Goal: Transaction & Acquisition: Purchase product/service

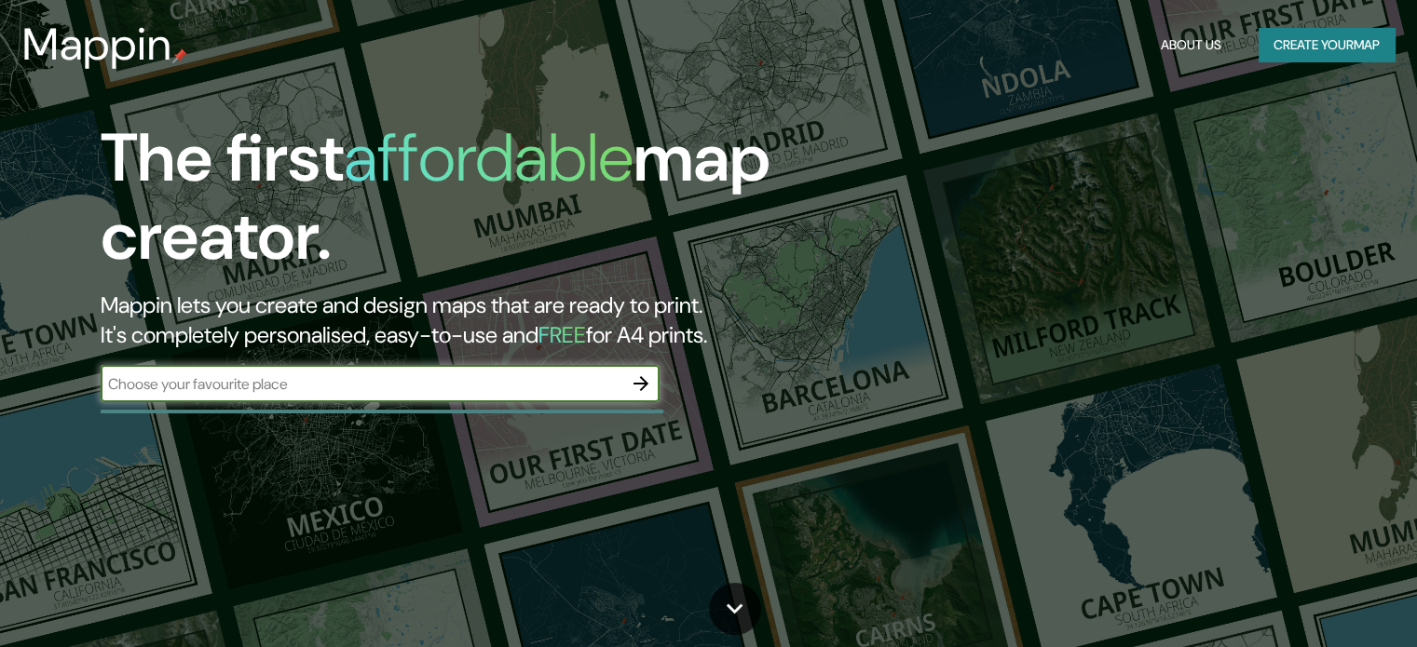
click at [487, 390] on input "text" at bounding box center [362, 384] width 522 height 21
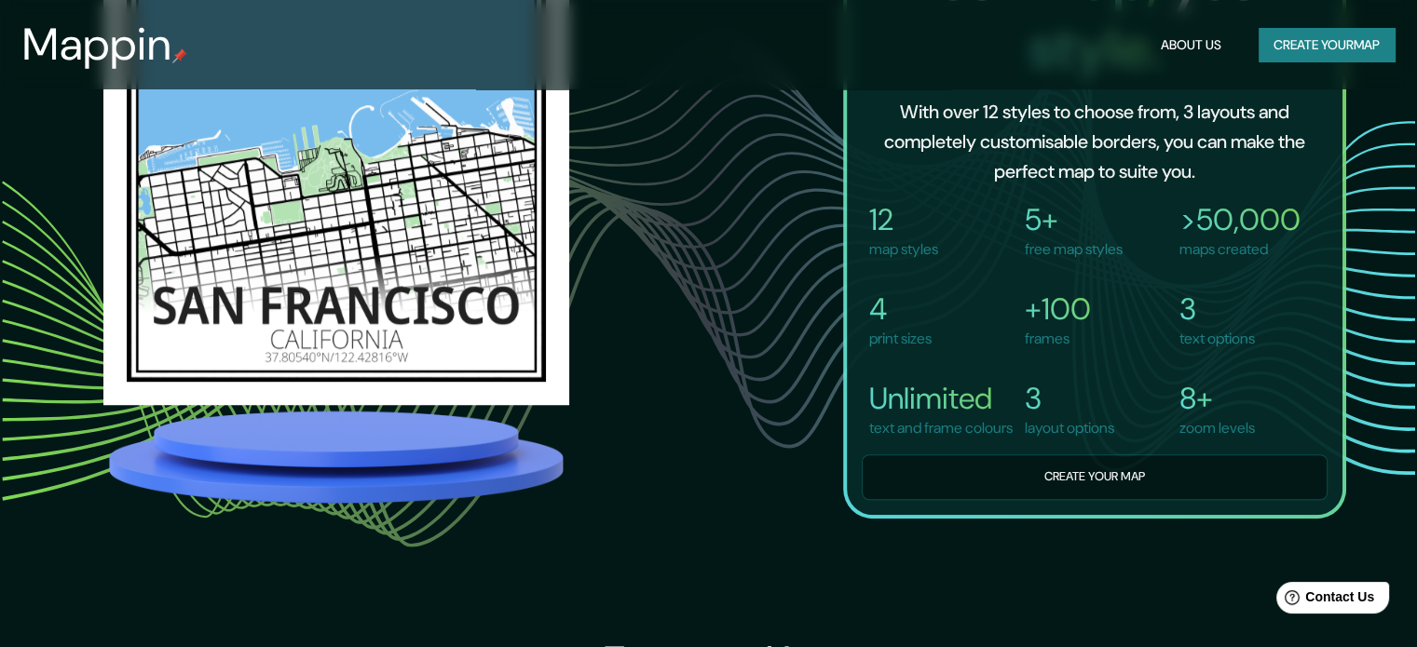
scroll to position [1211, 0]
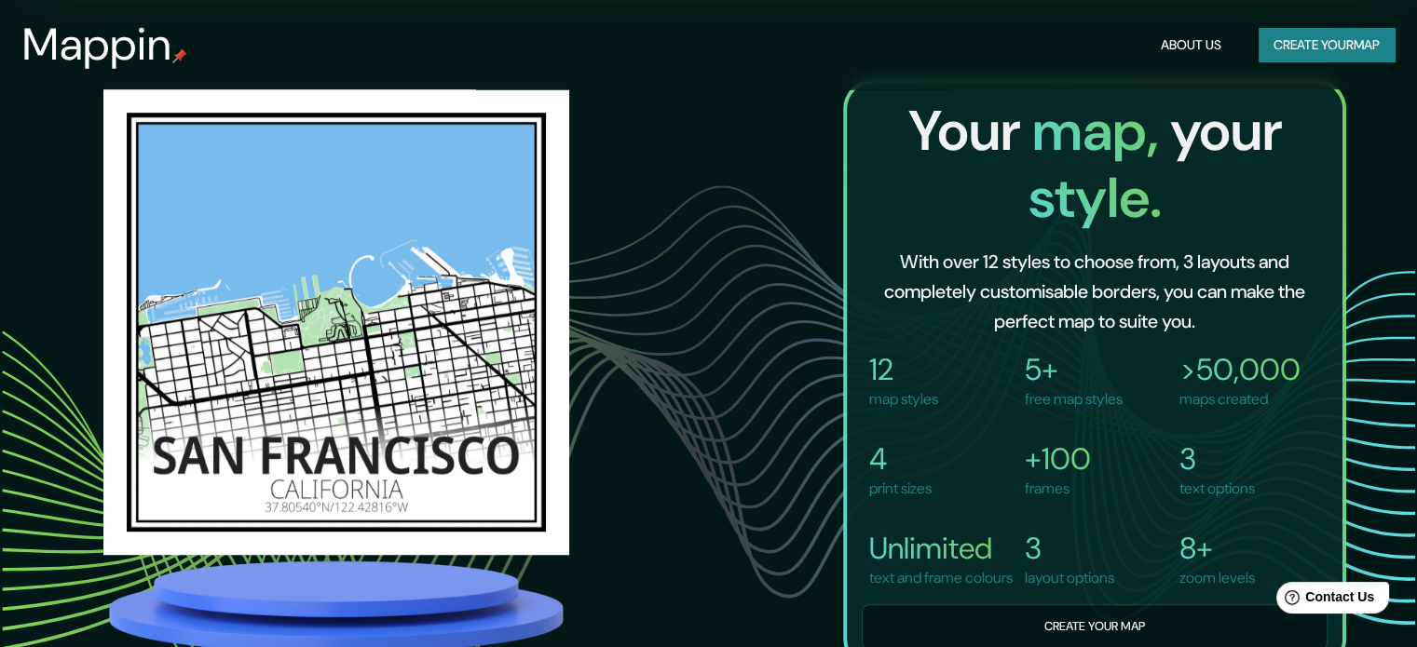
click at [1294, 29] on button "Create your map" at bounding box center [1327, 45] width 136 height 34
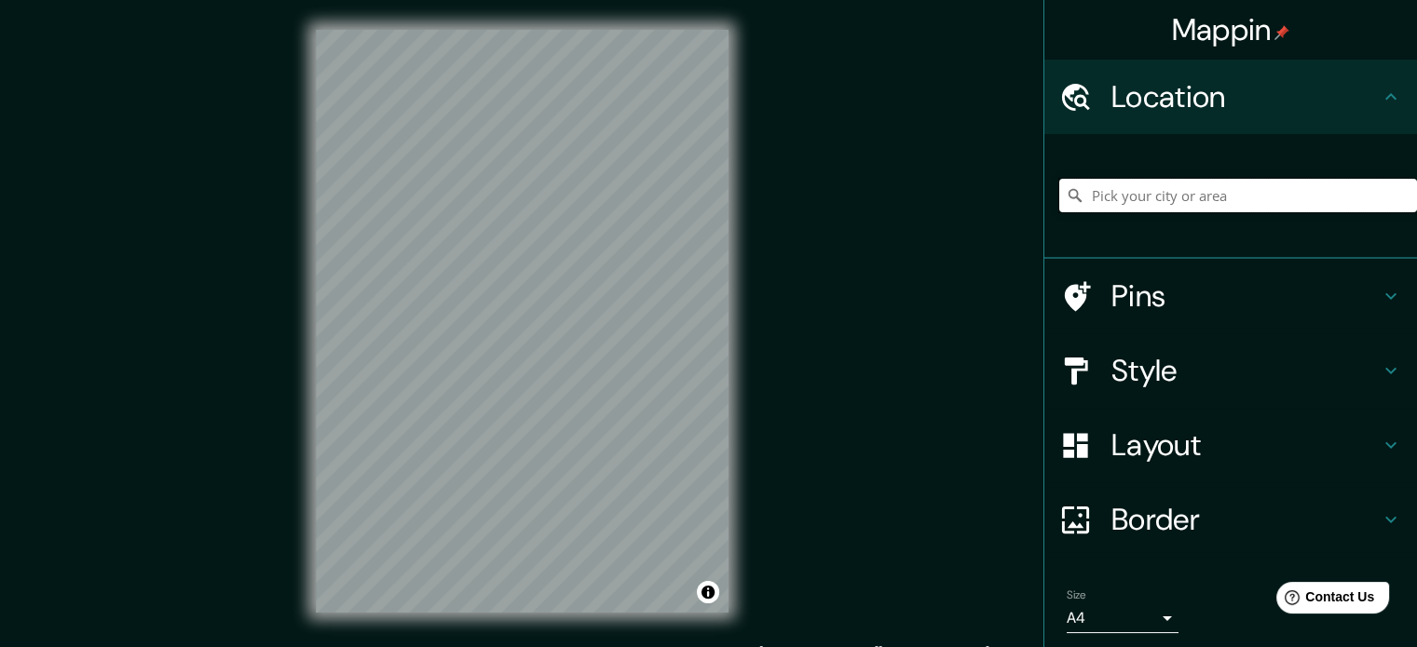
click at [1139, 200] on input "Pick your city or area" at bounding box center [1238, 196] width 358 height 34
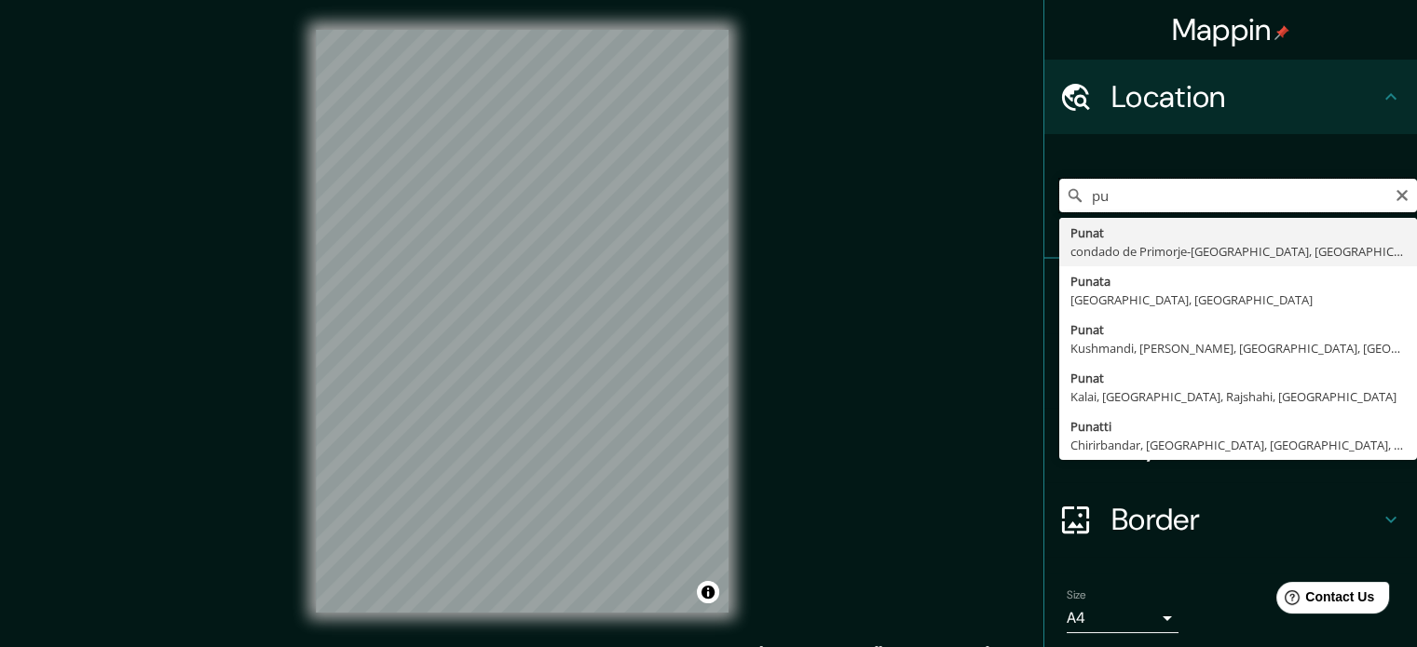
type input "p"
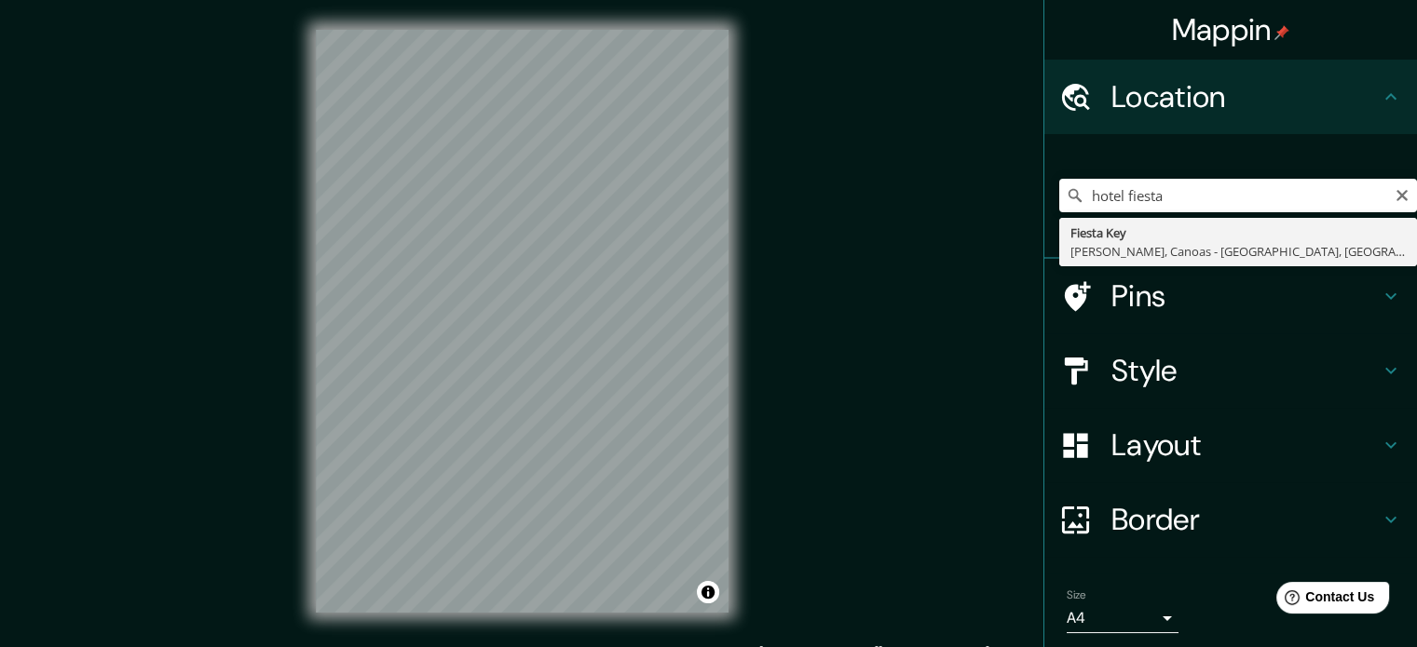
click at [1092, 75] on div "Location" at bounding box center [1230, 97] width 373 height 75
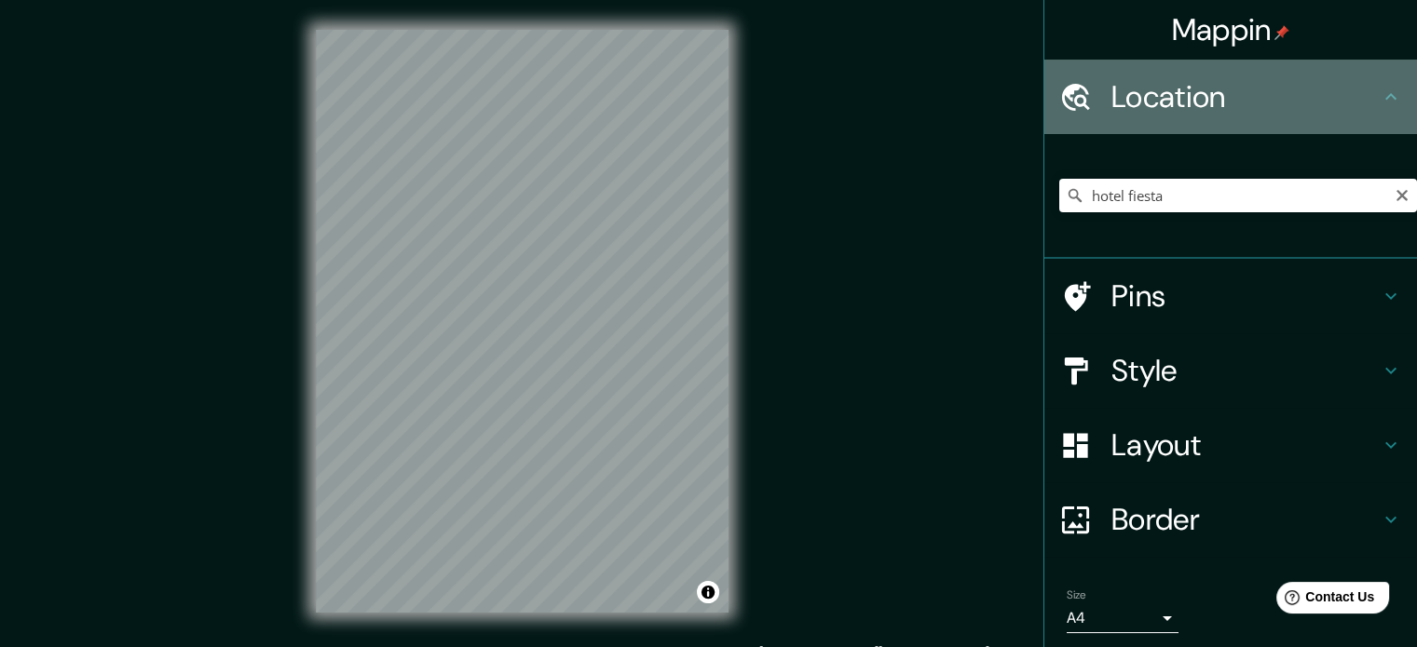
click at [1111, 92] on h4 "Location" at bounding box center [1245, 96] width 268 height 37
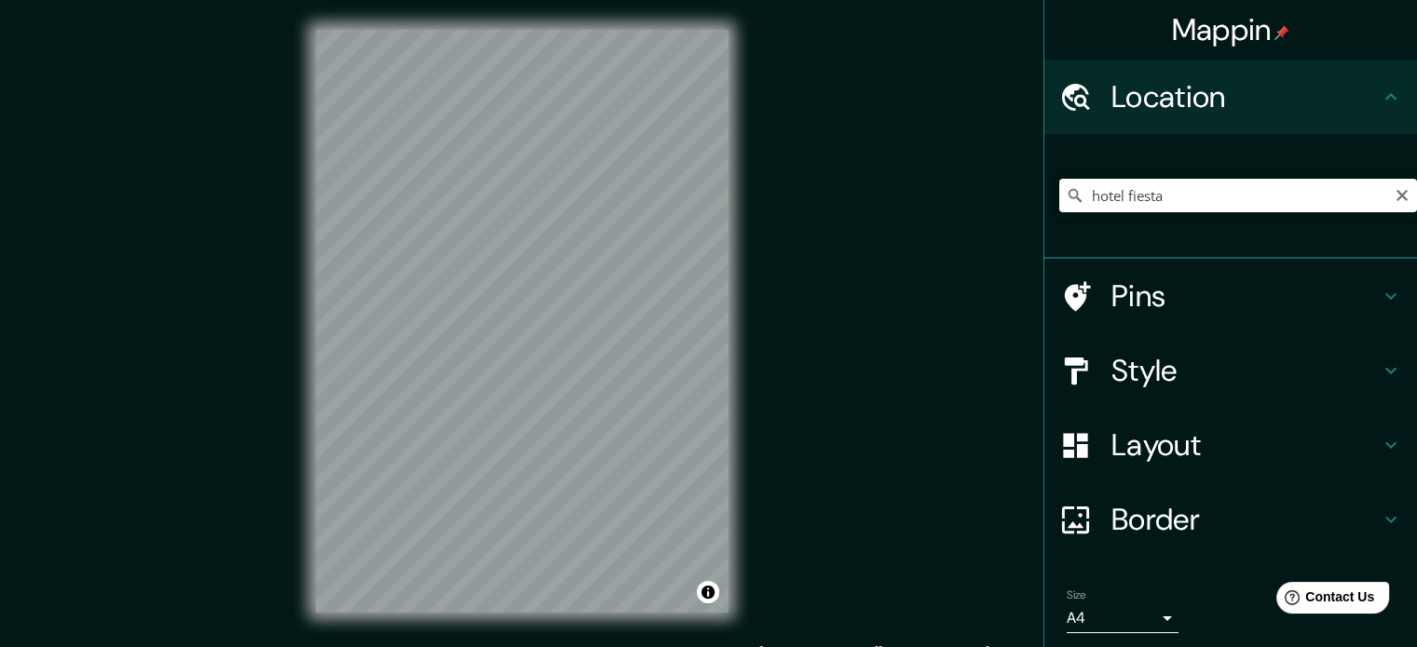
click at [1147, 206] on input "hotel fiesta" at bounding box center [1238, 196] width 358 height 34
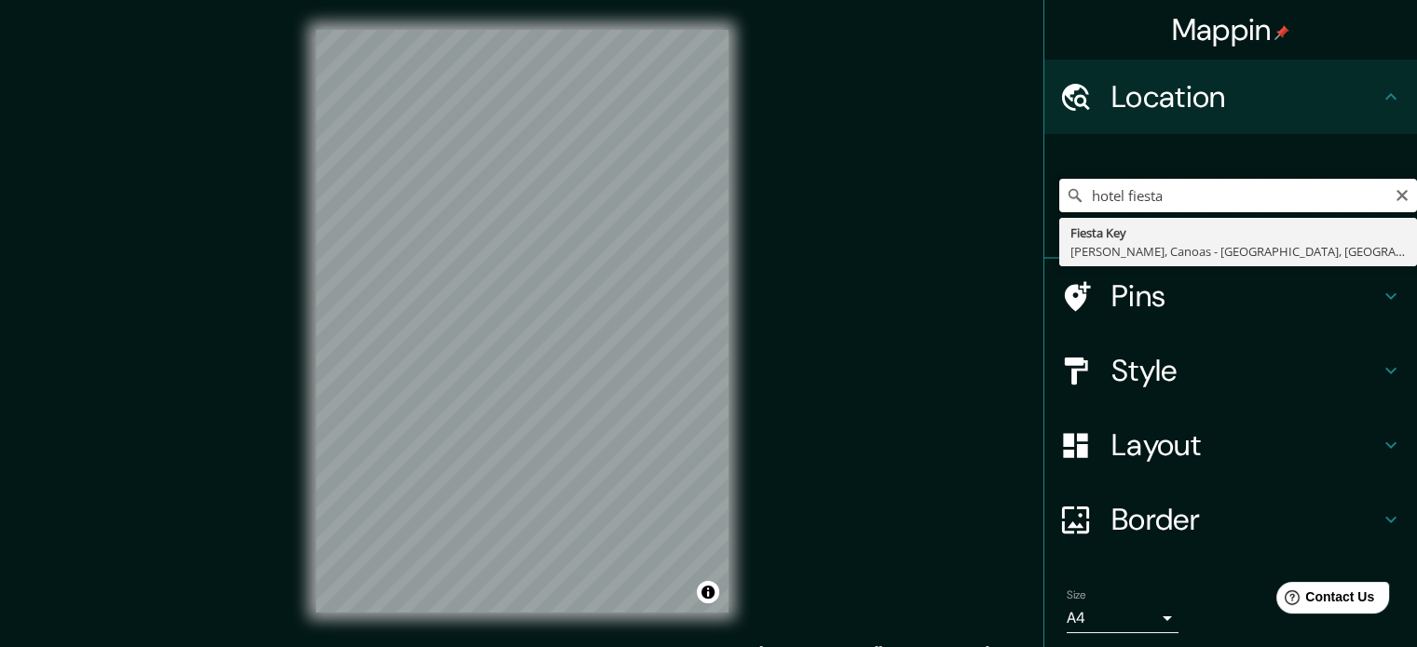
drag, startPoint x: 1164, startPoint y: 200, endPoint x: 968, endPoint y: 192, distance: 195.8
click at [968, 192] on div "Mappin Location hotel [GEOGRAPHIC_DATA], Canoas - [GEOGRAPHIC_DATA], [GEOGRAPHI…" at bounding box center [708, 336] width 1417 height 673
type input "p"
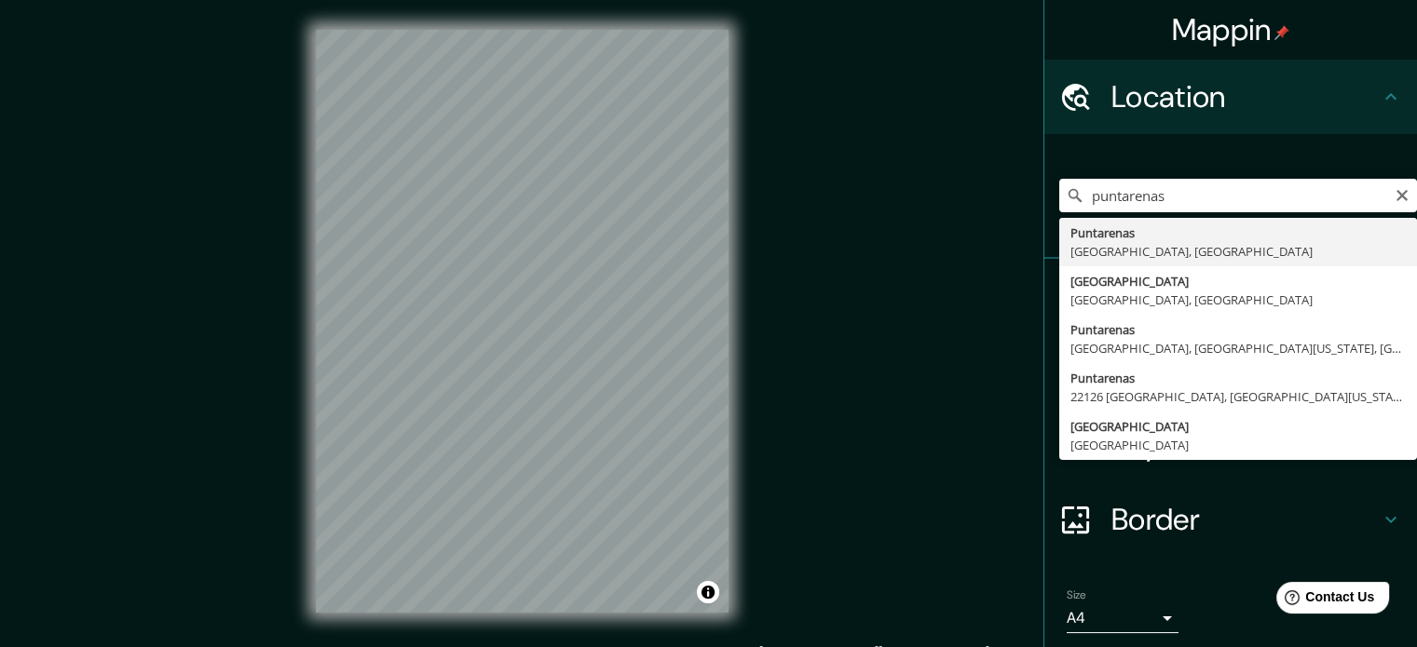
type input "[GEOGRAPHIC_DATA], [GEOGRAPHIC_DATA], [GEOGRAPHIC_DATA]"
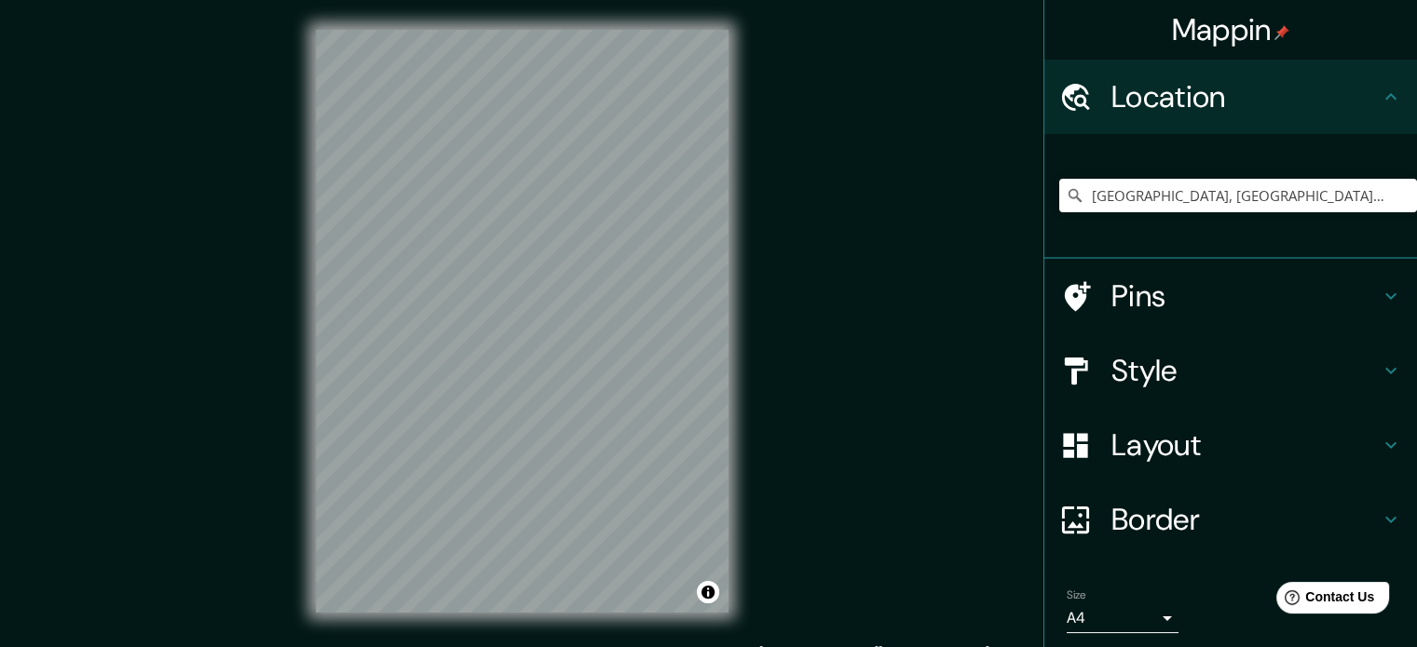
click at [1203, 214] on div "[GEOGRAPHIC_DATA], [GEOGRAPHIC_DATA], [GEOGRAPHIC_DATA]" at bounding box center [1238, 195] width 358 height 93
click at [1242, 197] on input "[GEOGRAPHIC_DATA], [GEOGRAPHIC_DATA], [GEOGRAPHIC_DATA]" at bounding box center [1238, 196] width 358 height 34
click at [1396, 199] on input "[GEOGRAPHIC_DATA], [GEOGRAPHIC_DATA], [GEOGRAPHIC_DATA]" at bounding box center [1238, 196] width 358 height 34
click at [1390, 197] on div "[GEOGRAPHIC_DATA], [GEOGRAPHIC_DATA], [GEOGRAPHIC_DATA]" at bounding box center [1238, 196] width 358 height 34
click at [1397, 197] on icon "Clear" at bounding box center [1402, 195] width 11 height 11
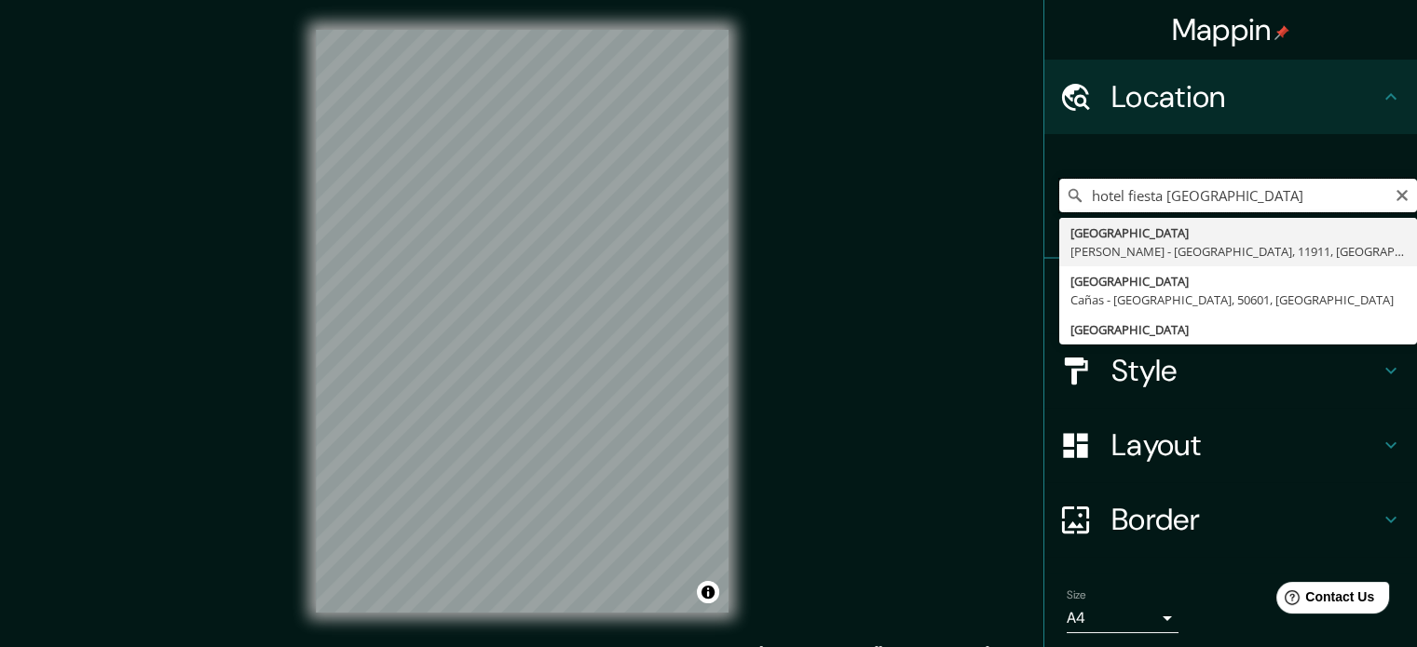
drag, startPoint x: 1247, startPoint y: 184, endPoint x: 770, endPoint y: 143, distance: 477.8
click at [775, 152] on div "Mappin Location hotel [GEOGRAPHIC_DATA] [GEOGRAPHIC_DATA][PERSON_NAME] - [GEOGR…" at bounding box center [708, 336] width 1417 height 673
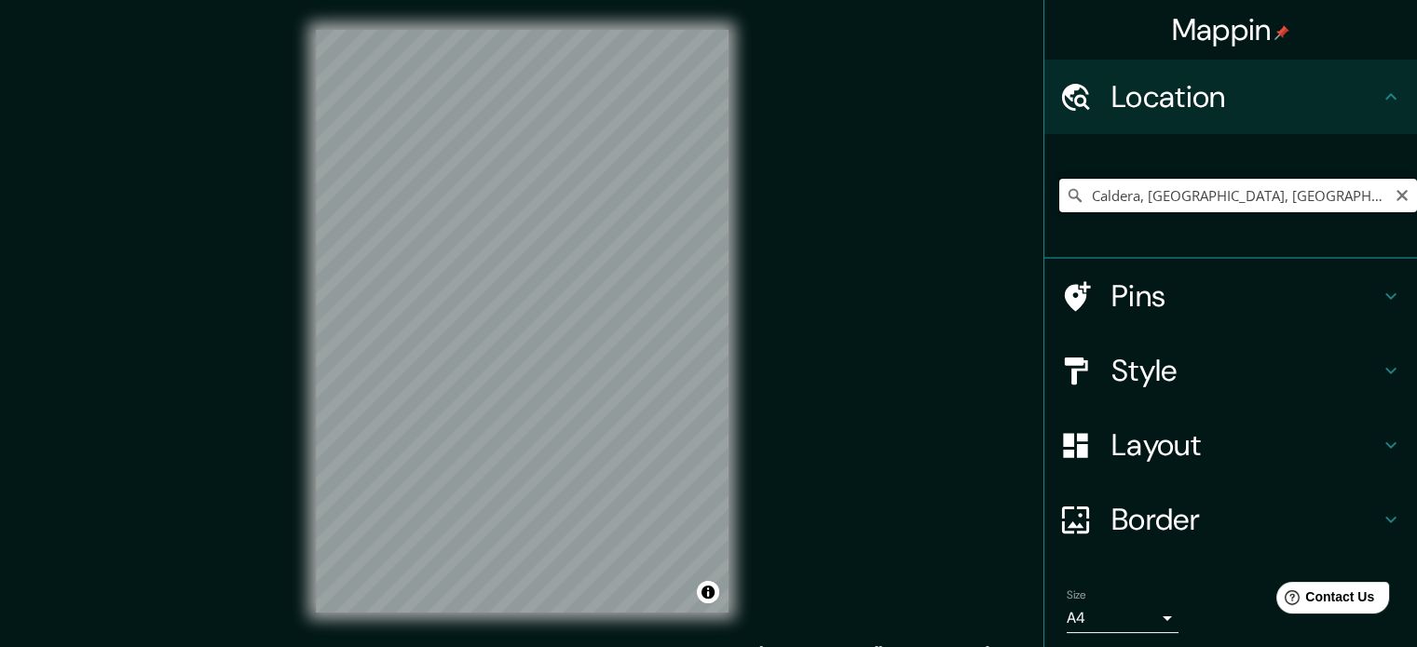
click at [1186, 200] on input "Caldera, [GEOGRAPHIC_DATA], [GEOGRAPHIC_DATA], [GEOGRAPHIC_DATA]" at bounding box center [1238, 196] width 358 height 34
paste input "Fiesta Resort All Inclusive"
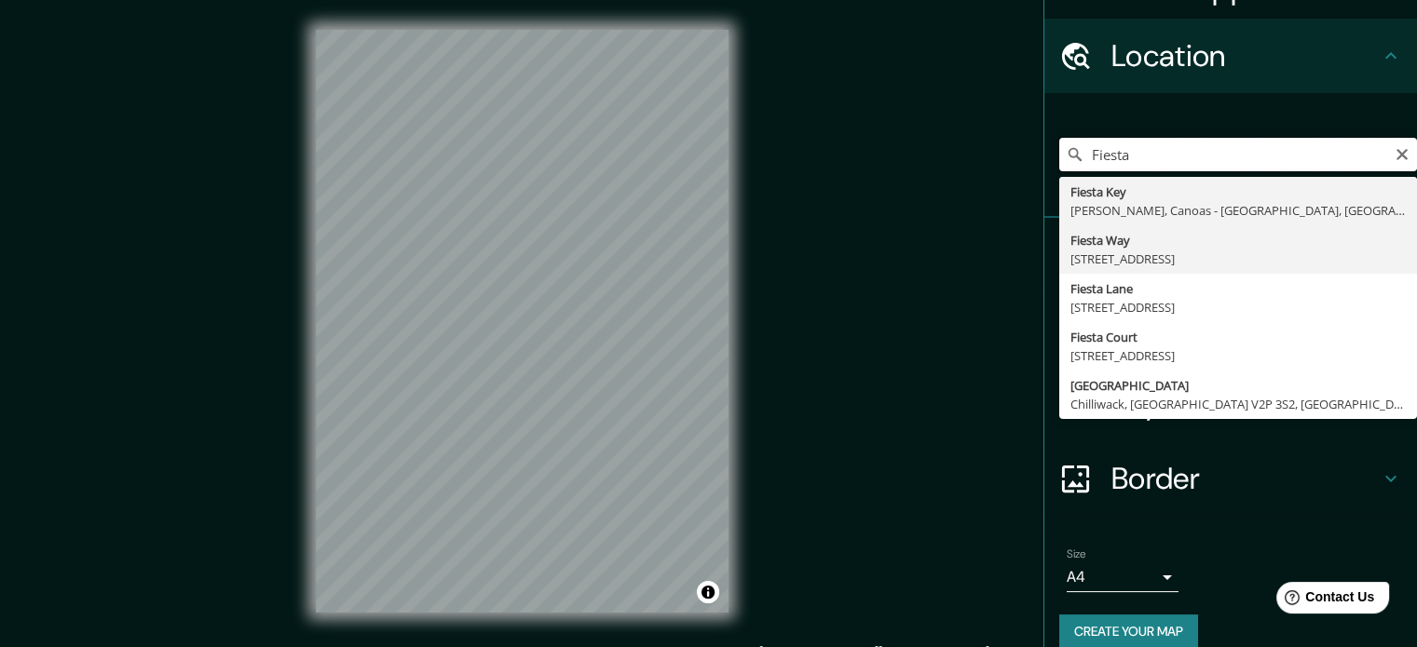
scroll to position [63, 0]
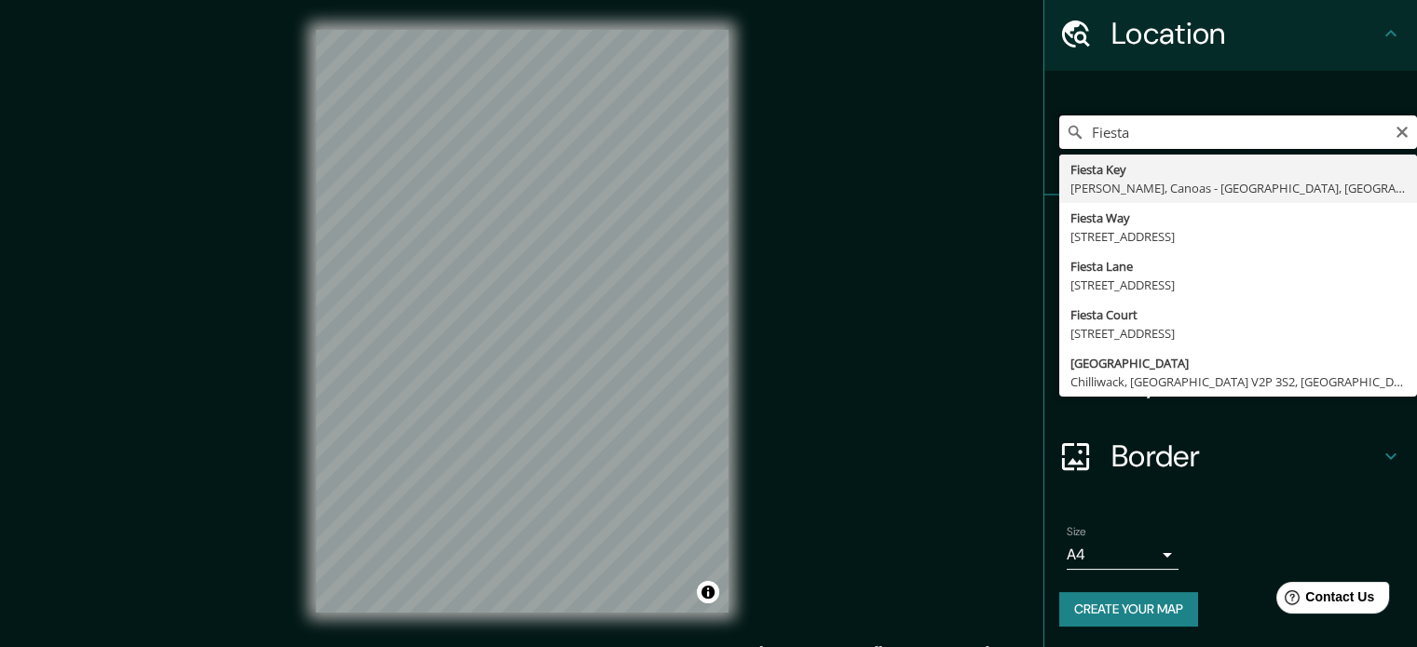
type input "Fiesta"
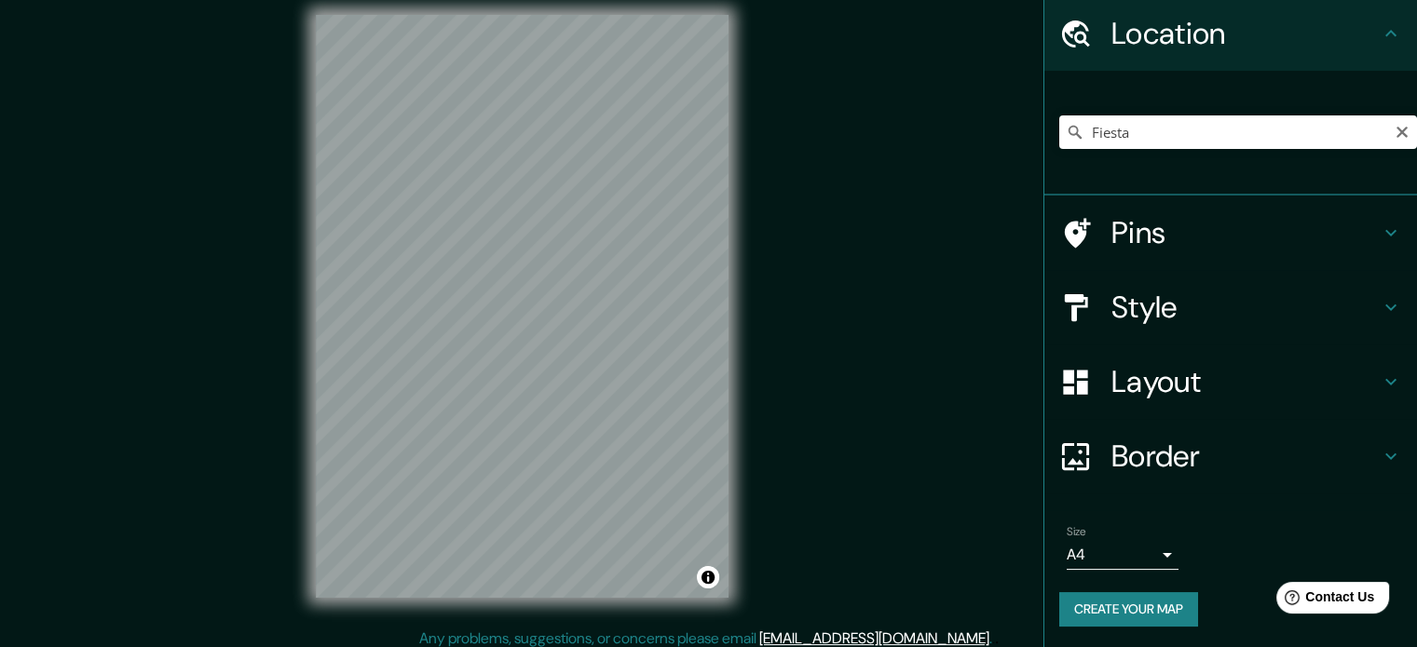
scroll to position [24, 0]
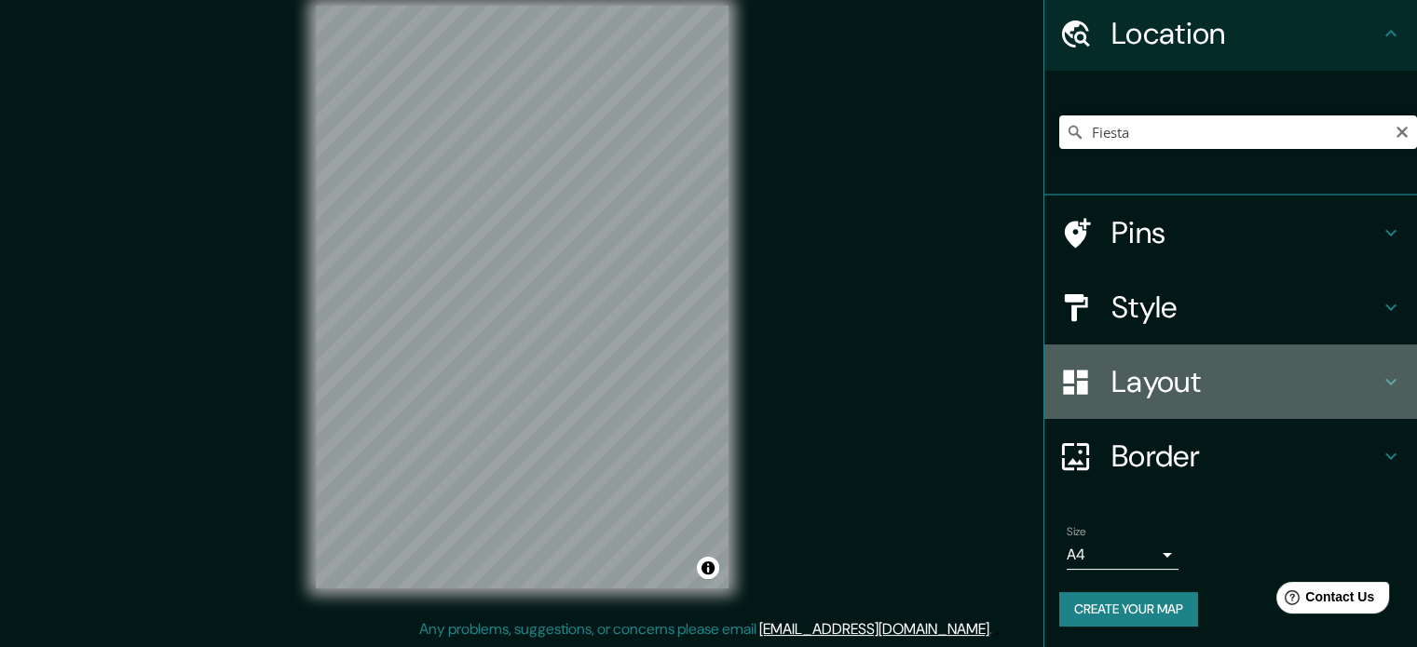
click at [1151, 380] on h4 "Layout" at bounding box center [1245, 381] width 268 height 37
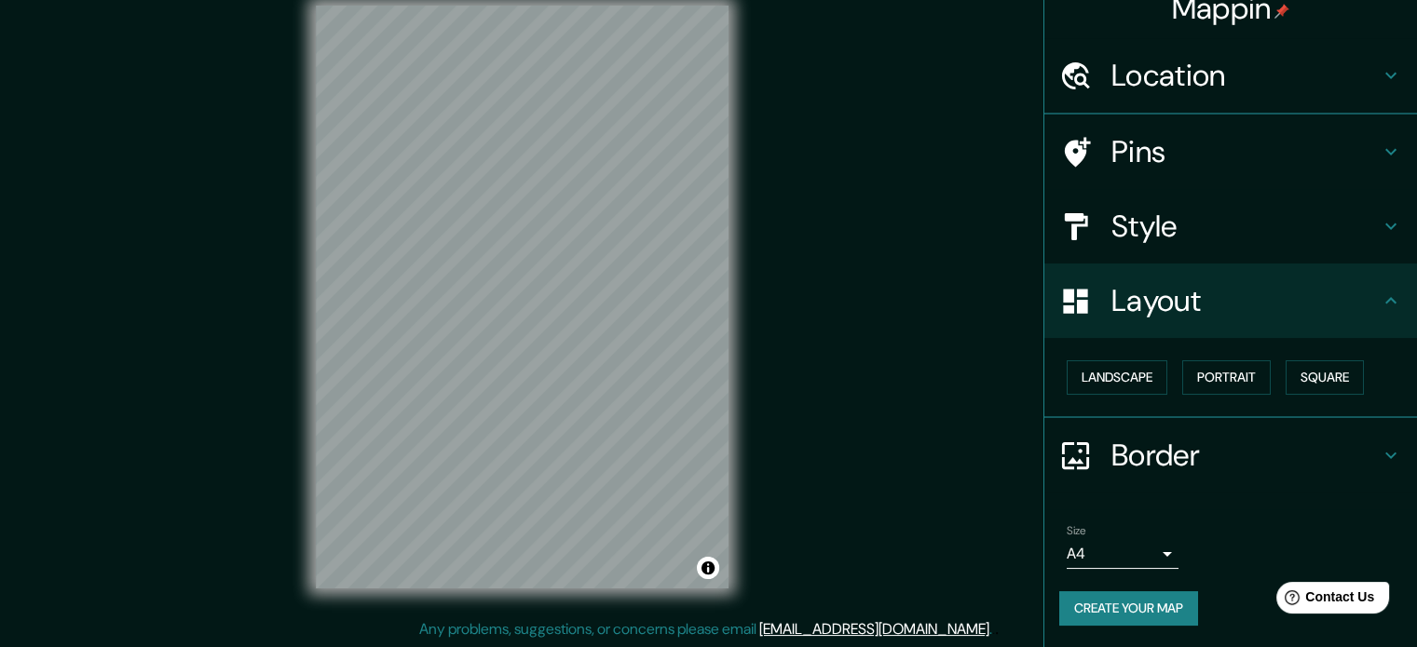
scroll to position [20, 0]
click at [1204, 375] on button "Portrait" at bounding box center [1226, 378] width 89 height 34
click at [1134, 366] on button "Landscape" at bounding box center [1117, 378] width 101 height 34
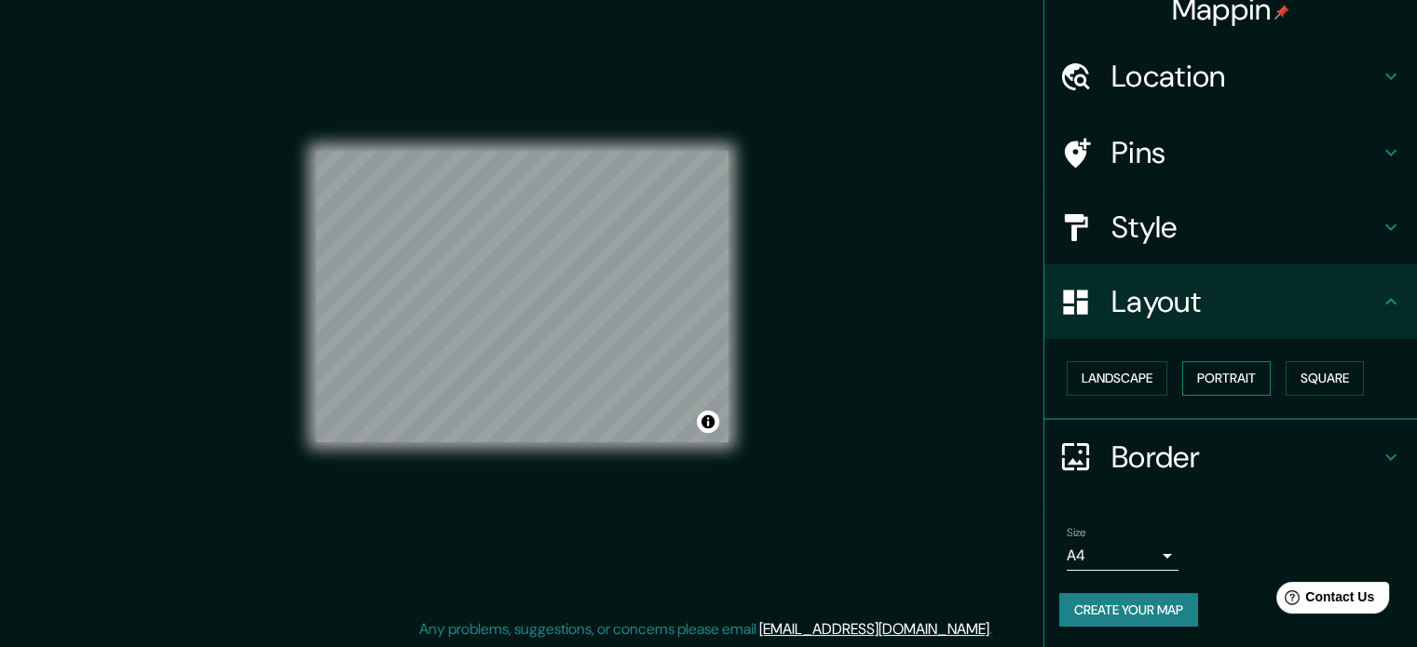
click at [1228, 376] on button "Portrait" at bounding box center [1226, 378] width 89 height 34
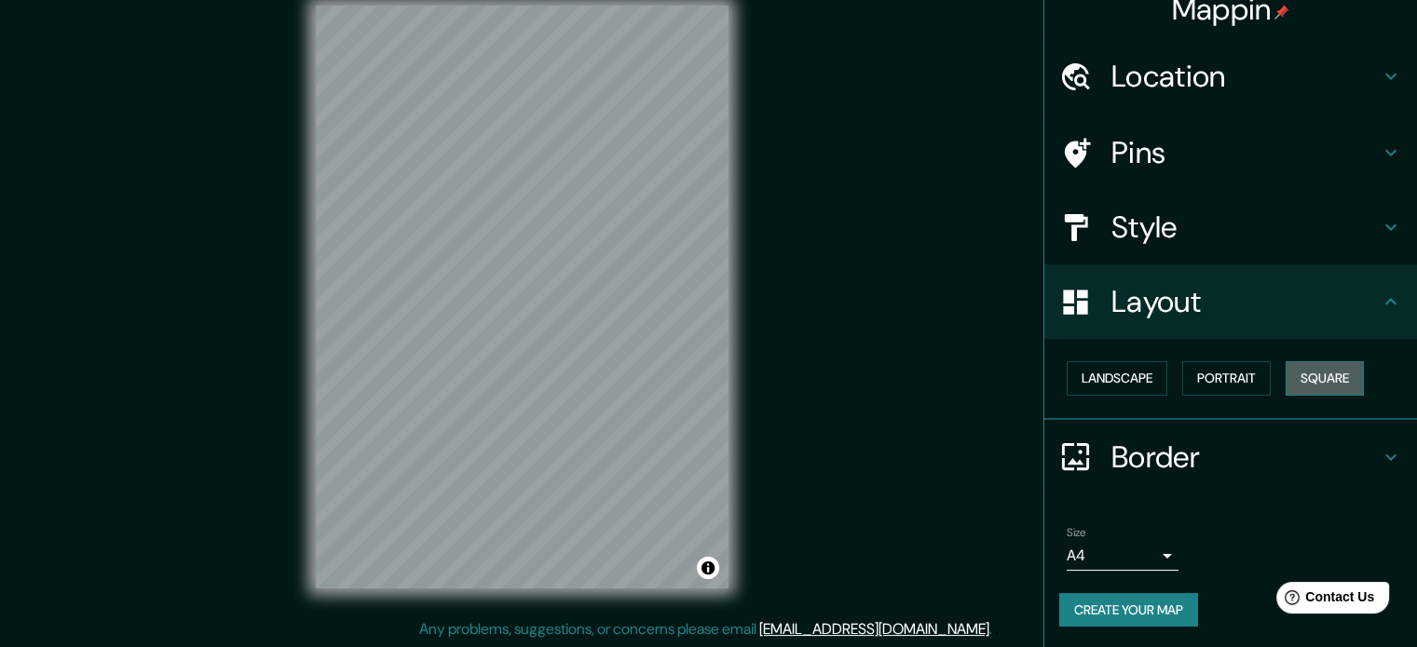
click at [1289, 378] on button "Square" at bounding box center [1325, 378] width 78 height 34
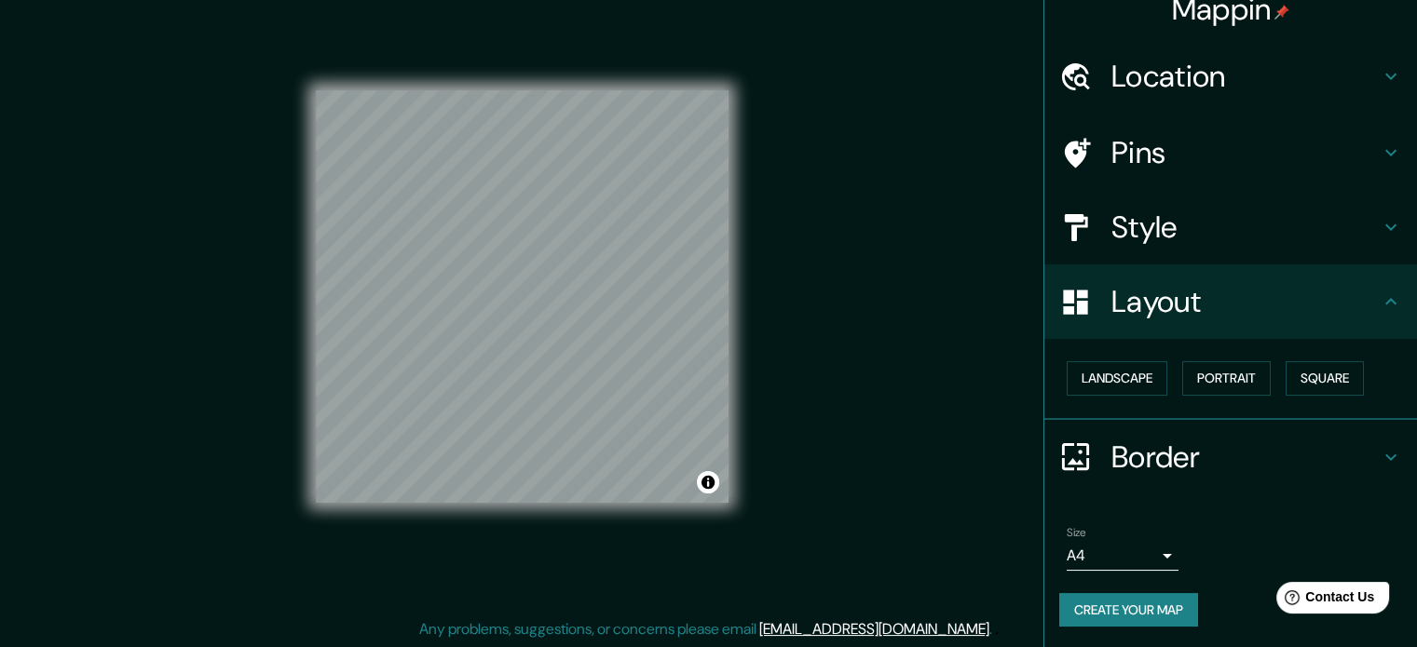
click at [1137, 309] on h4 "Layout" at bounding box center [1245, 301] width 268 height 37
click at [1154, 442] on h4 "Border" at bounding box center [1245, 457] width 268 height 37
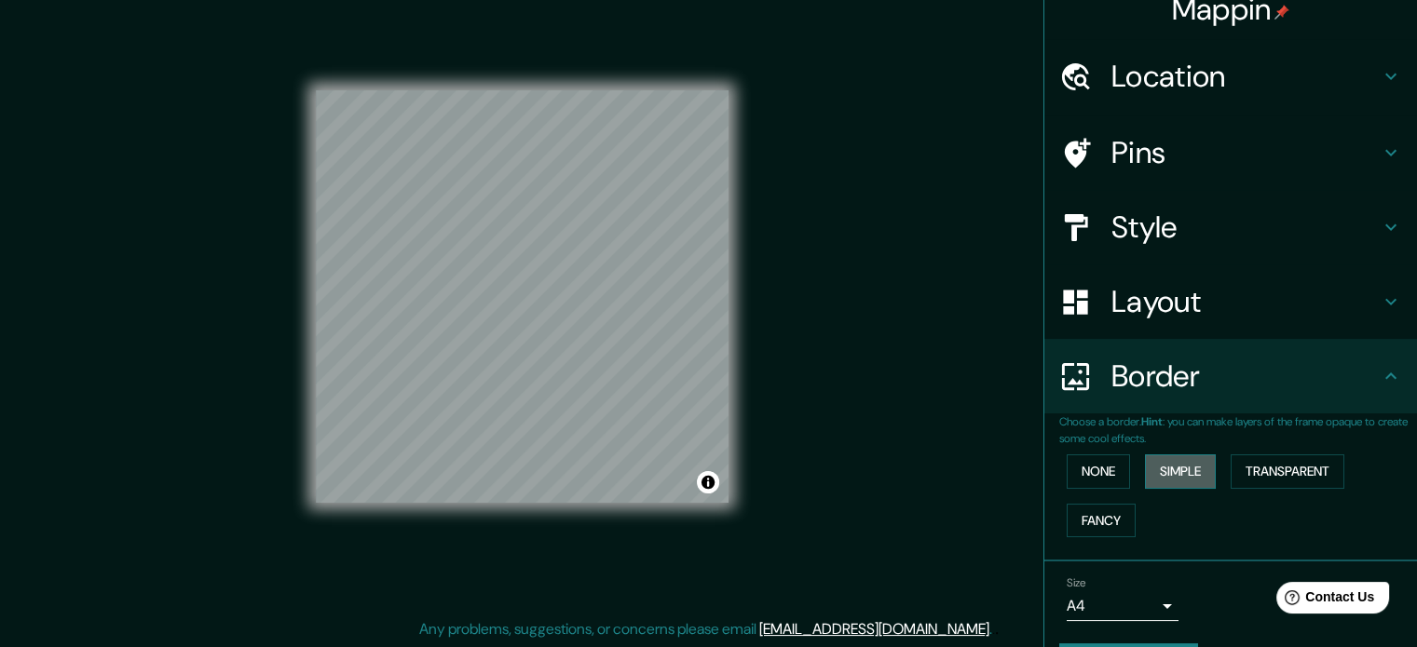
click at [1190, 473] on button "Simple" at bounding box center [1180, 472] width 71 height 34
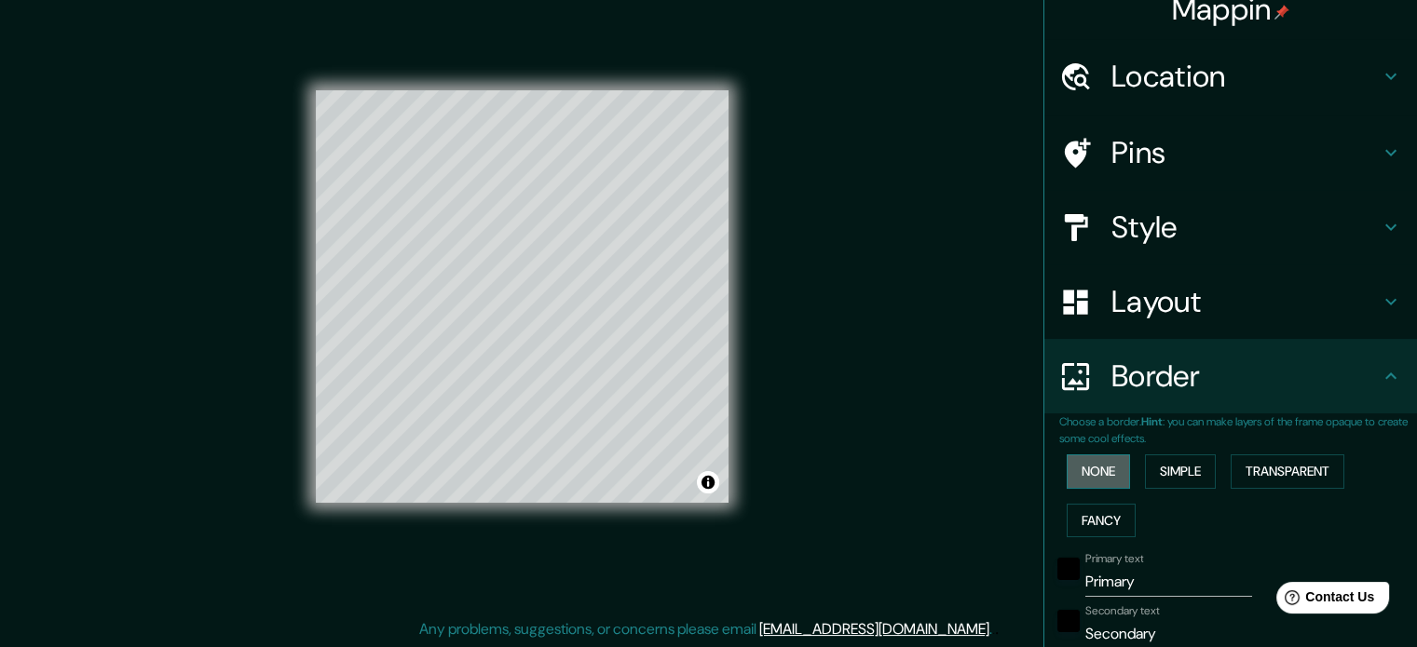
click at [1067, 479] on button "None" at bounding box center [1098, 472] width 63 height 34
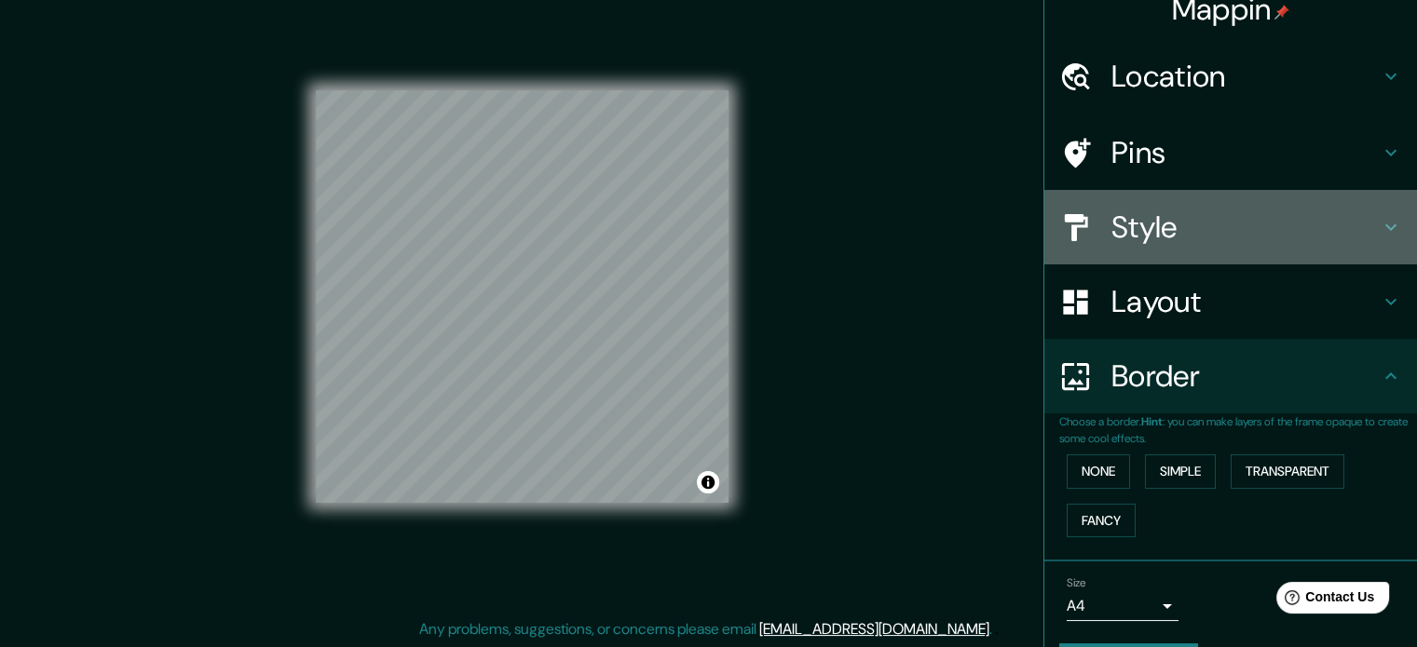
click at [1116, 209] on h4 "Style" at bounding box center [1245, 227] width 268 height 37
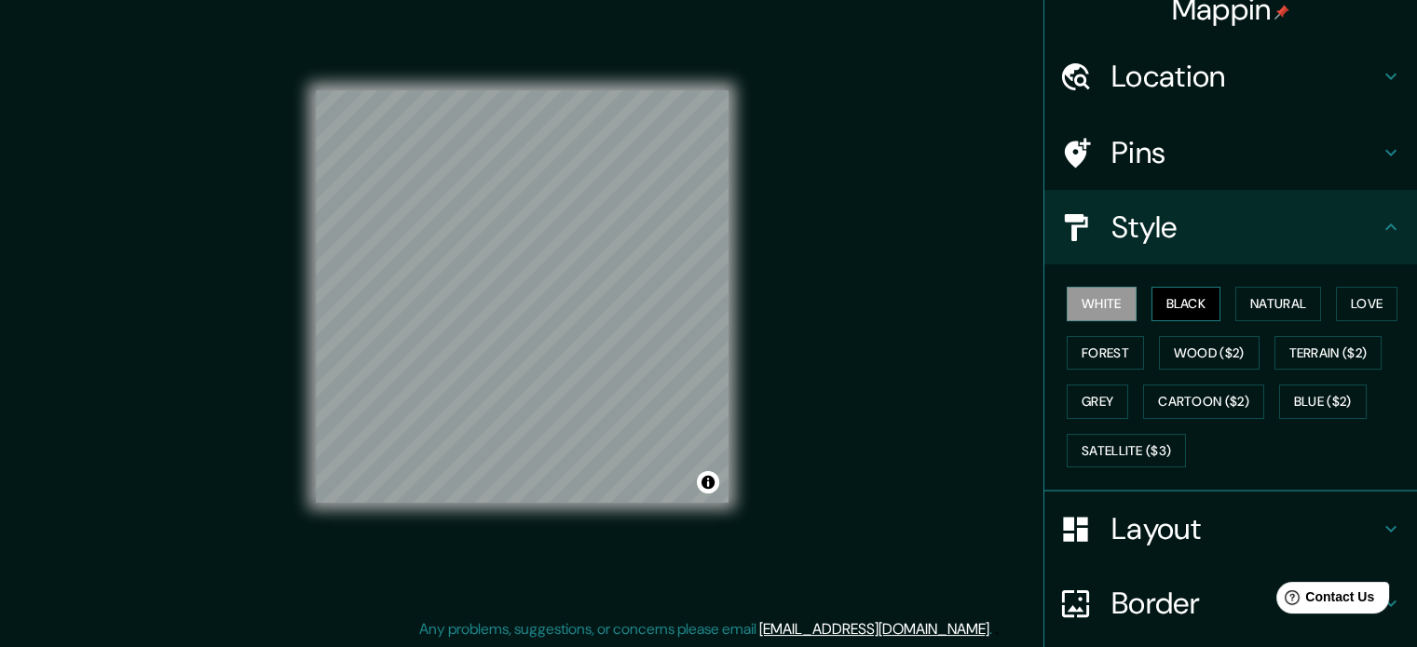
click at [1155, 297] on button "Black" at bounding box center [1186, 304] width 70 height 34
click at [1097, 288] on button "White" at bounding box center [1102, 304] width 70 height 34
click at [1285, 305] on button "Natural" at bounding box center [1278, 304] width 86 height 34
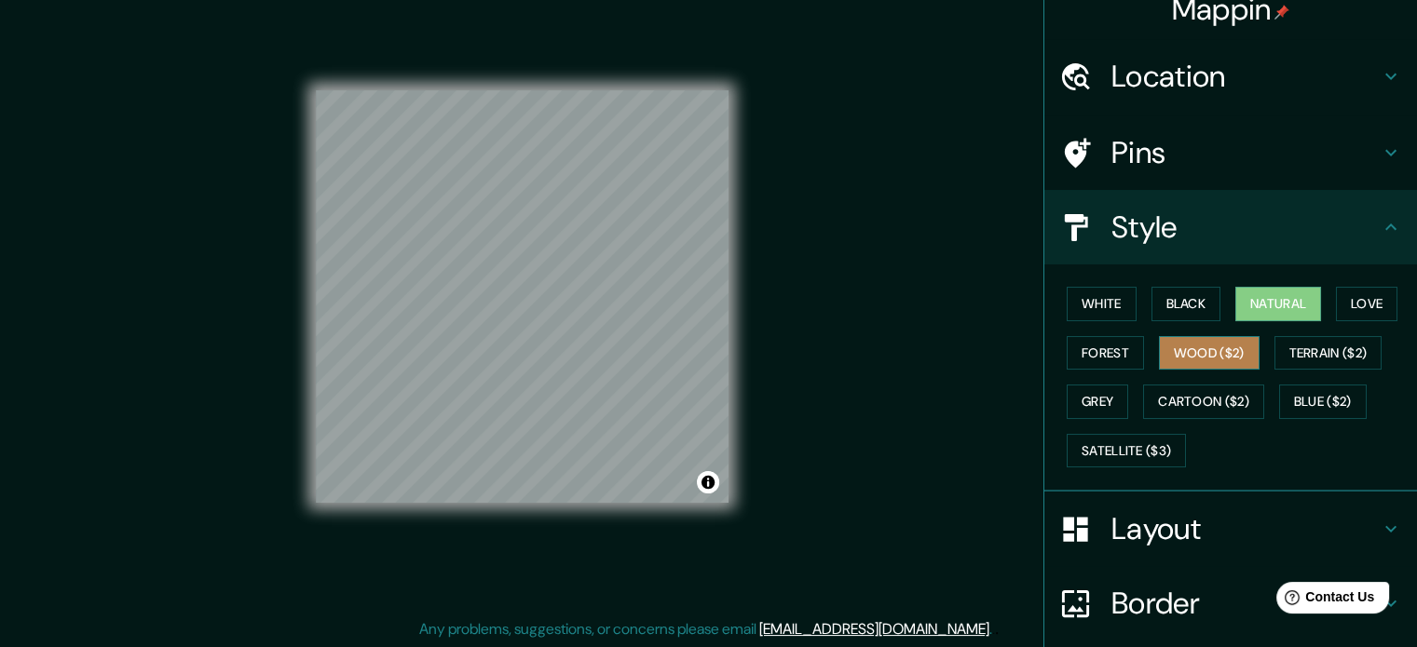
click at [1215, 363] on button "Wood ($2)" at bounding box center [1209, 353] width 101 height 34
click at [1241, 316] on button "Natural" at bounding box center [1278, 304] width 86 height 34
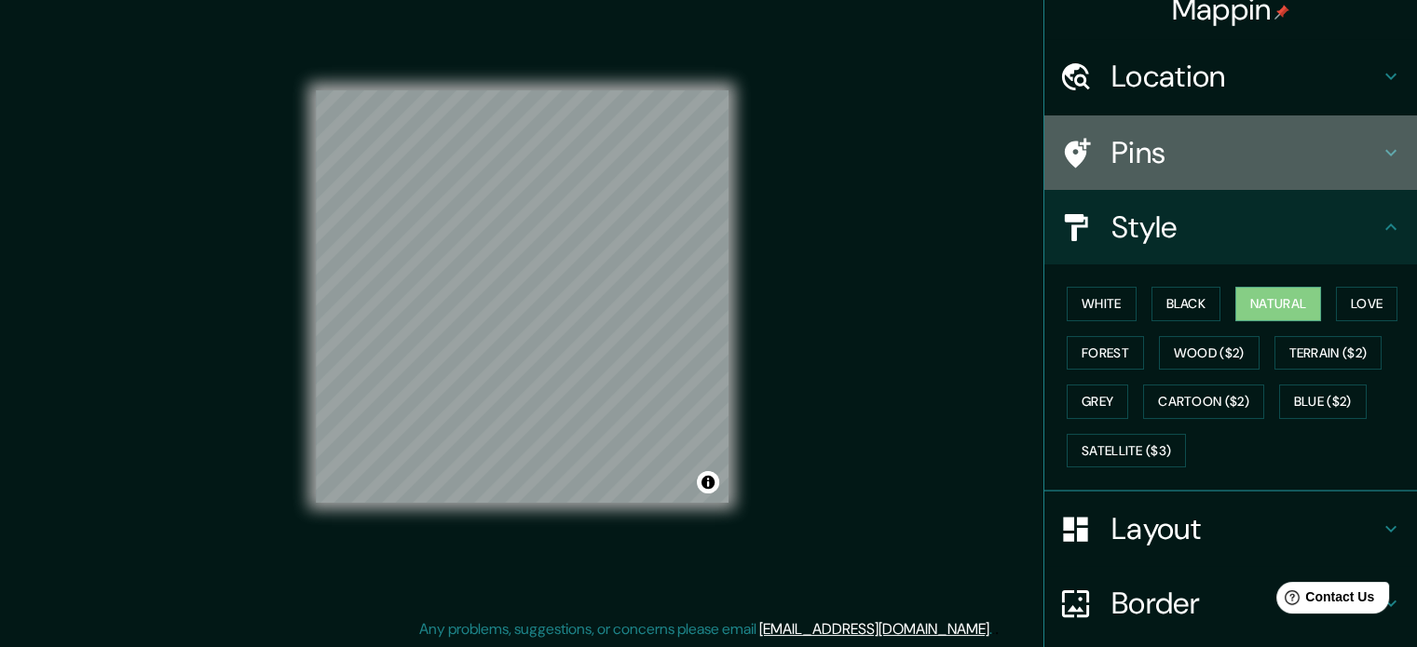
click at [1099, 174] on div "Pins" at bounding box center [1230, 153] width 373 height 75
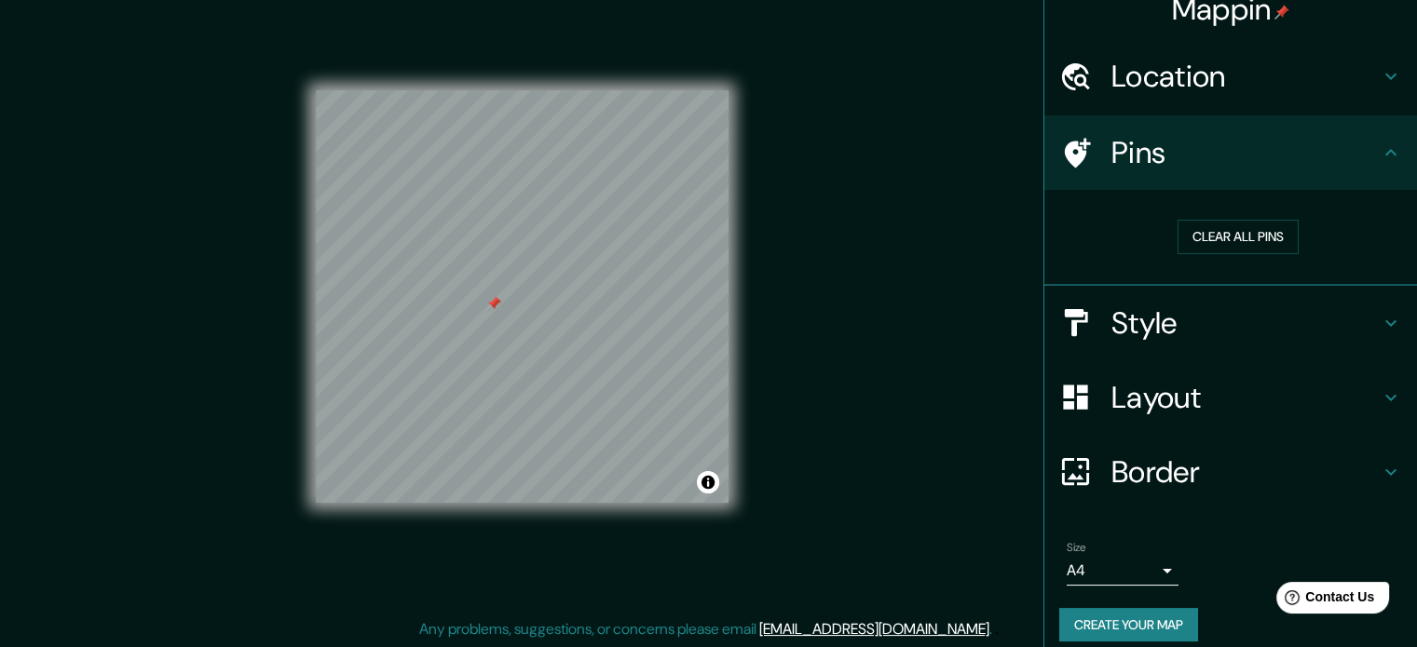
click at [1215, 389] on h4 "Layout" at bounding box center [1245, 397] width 268 height 37
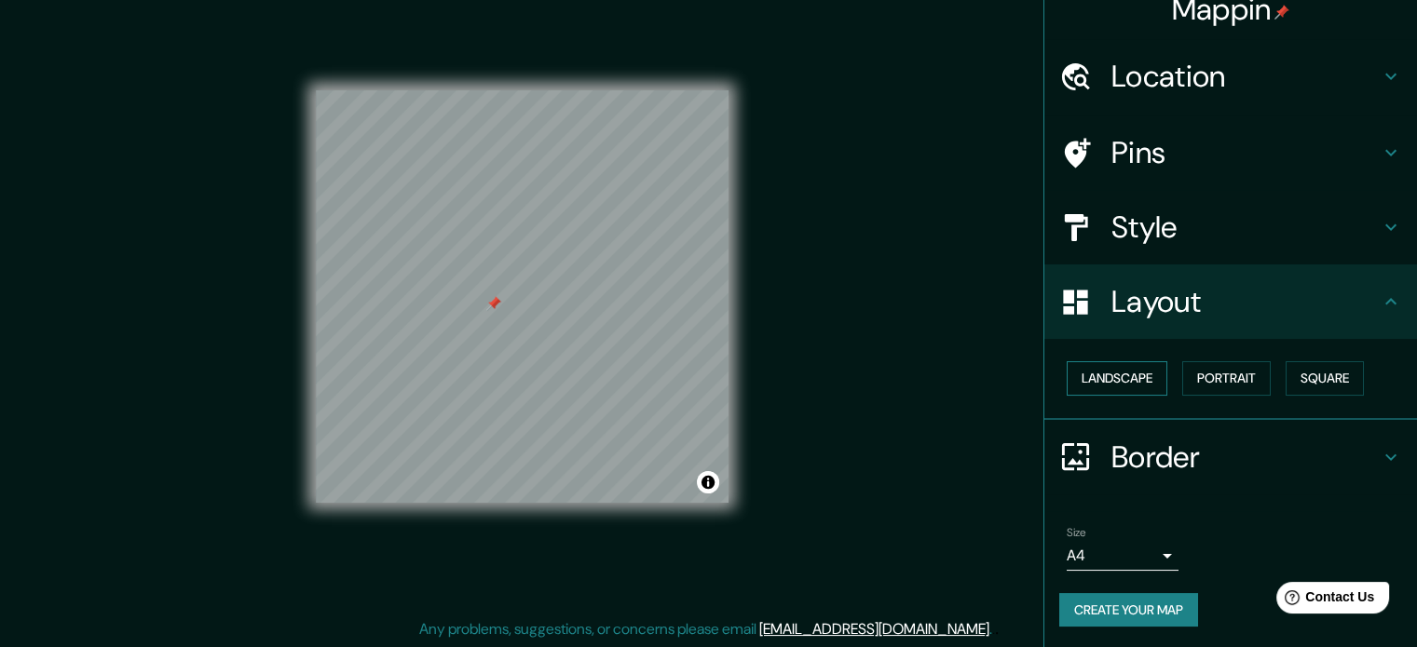
click at [1117, 368] on button "Landscape" at bounding box center [1117, 378] width 101 height 34
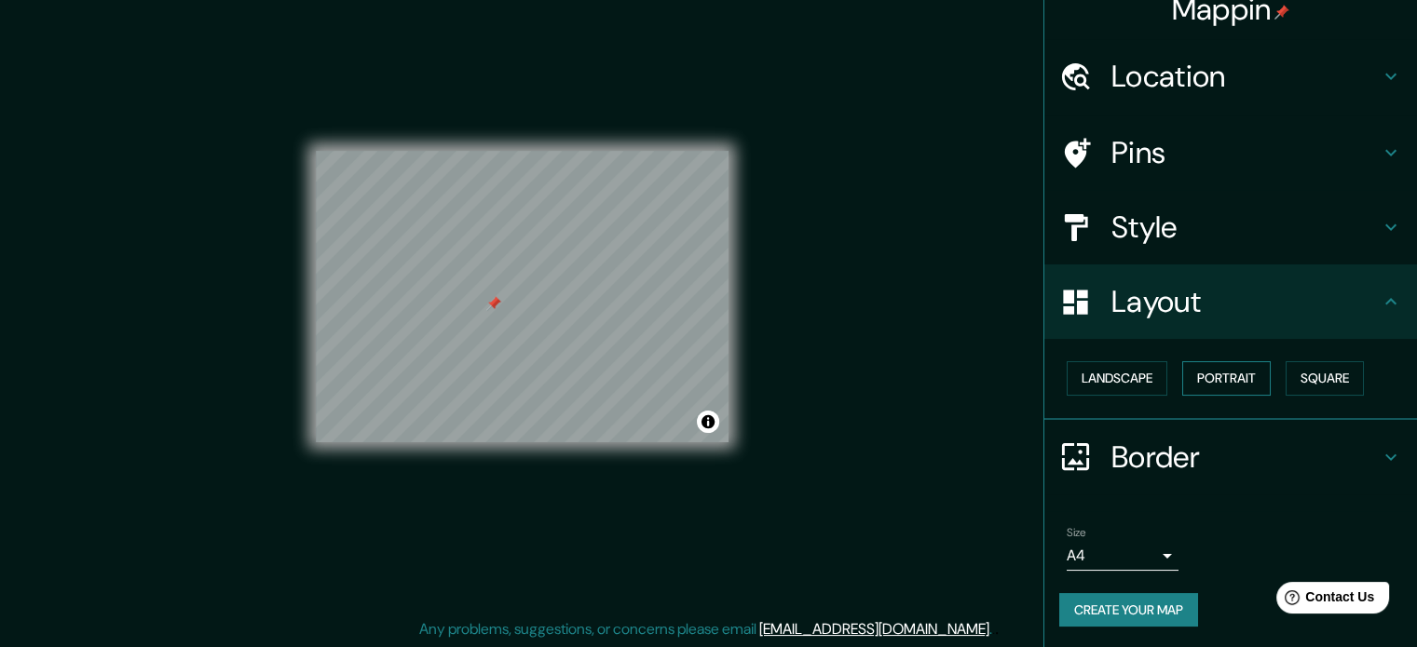
click at [1241, 380] on button "Portrait" at bounding box center [1226, 378] width 89 height 34
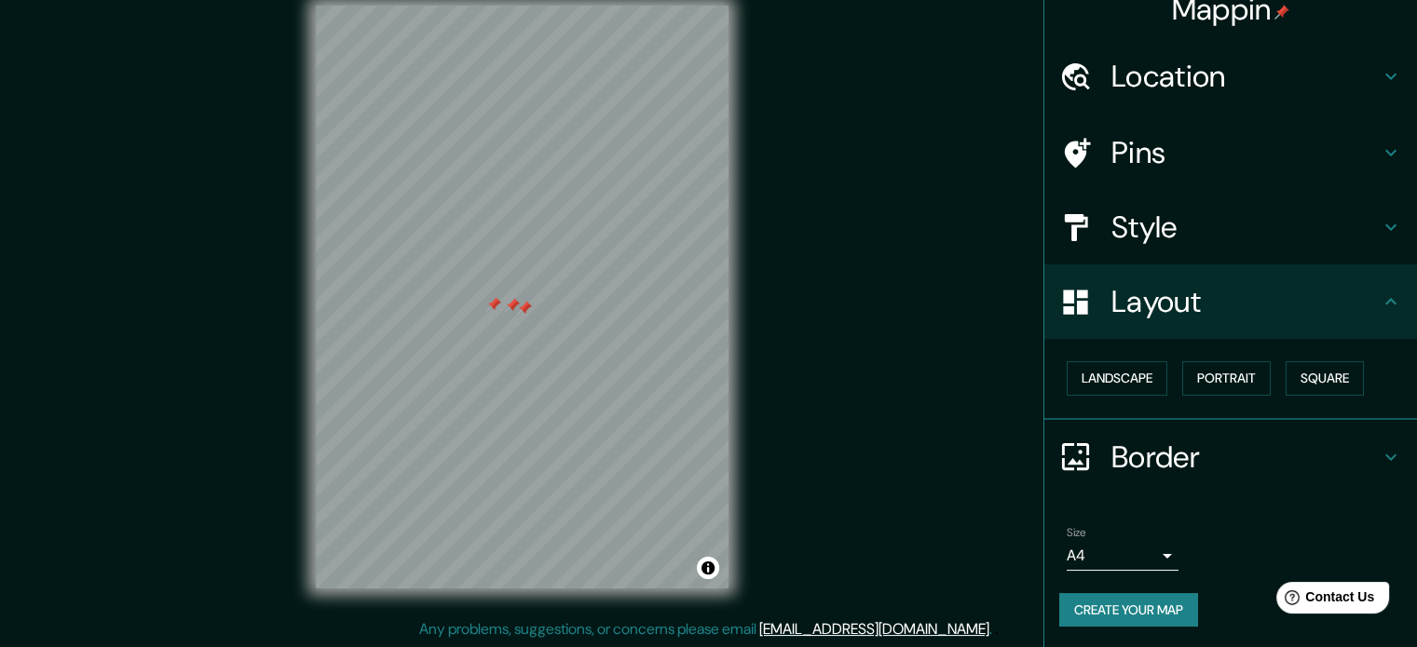
click at [1125, 163] on h4 "Pins" at bounding box center [1245, 152] width 268 height 37
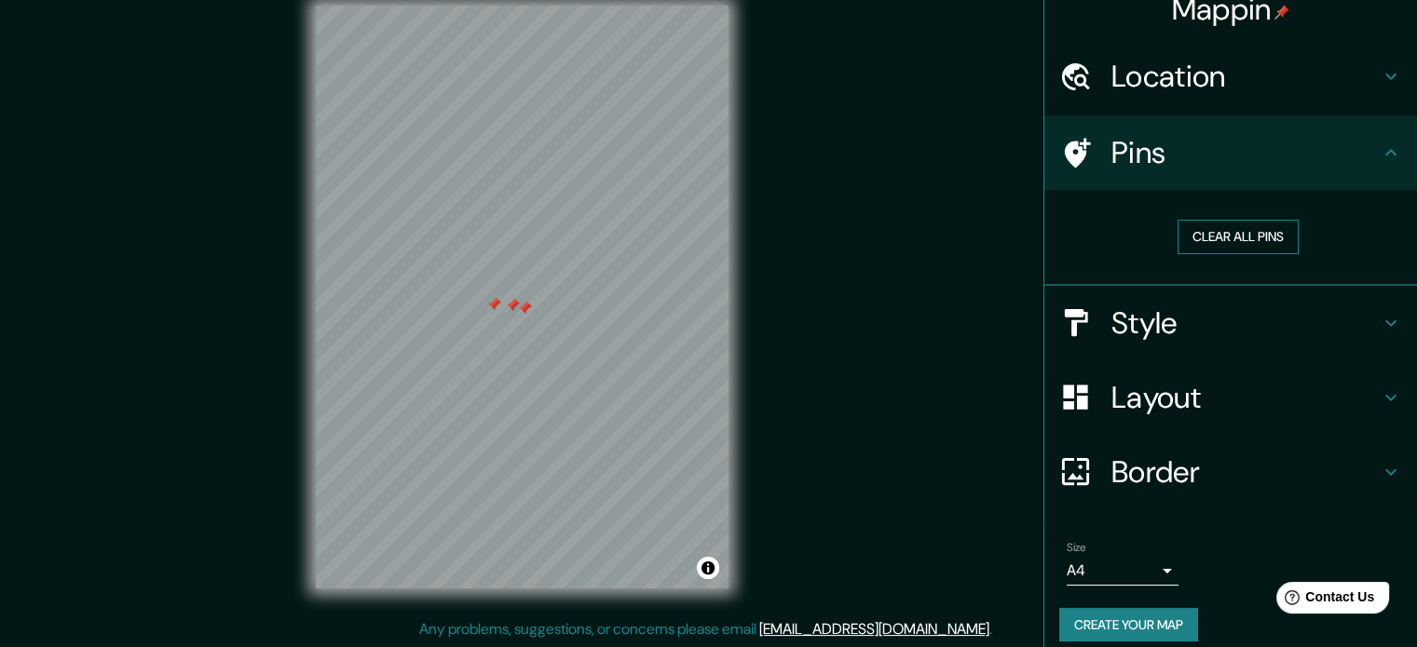
click at [1178, 234] on button "Clear all pins" at bounding box center [1238, 237] width 121 height 34
click at [1227, 230] on button "Clear all pins" at bounding box center [1238, 237] width 121 height 34
click at [429, 235] on div at bounding box center [436, 235] width 15 height 15
click at [1232, 230] on button "Clear all pins" at bounding box center [1238, 237] width 121 height 34
click at [846, 245] on div "Mappin Location Fiesta Fiesta [GEOGRAPHIC_DATA], Canoas - [GEOGRAPHIC_DATA], [G…" at bounding box center [708, 312] width 1417 height 673
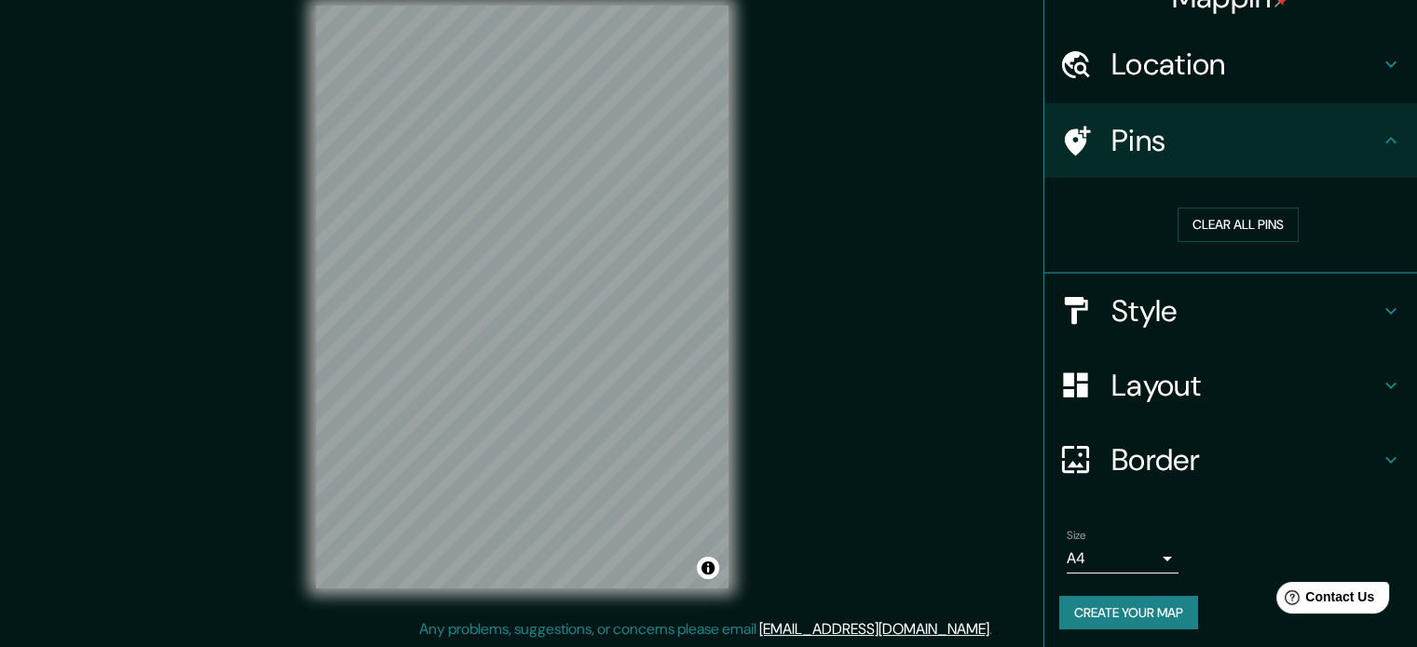
scroll to position [35, 0]
